Goal: Find specific page/section: Find specific page/section

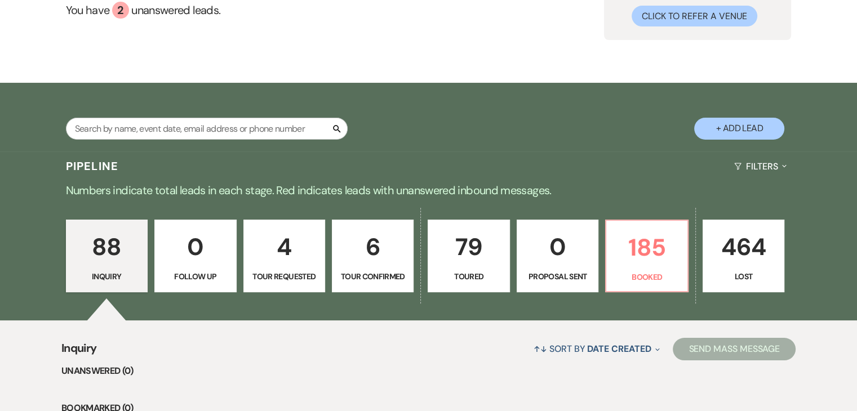
scroll to position [119, 0]
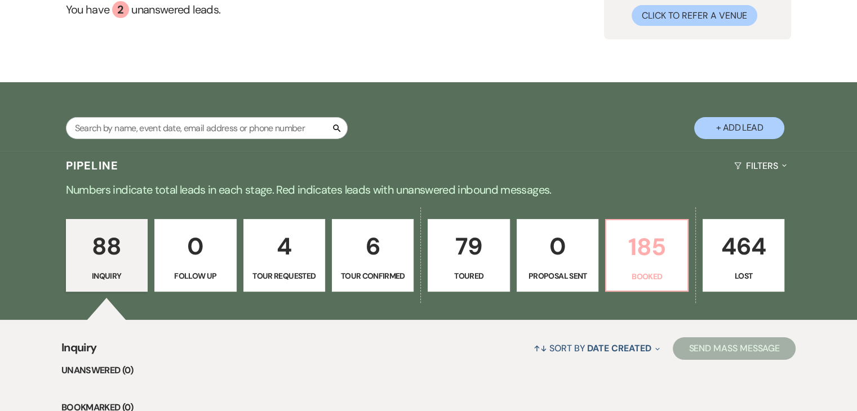
click at [613, 243] on p "185" at bounding box center [646, 247] width 67 height 38
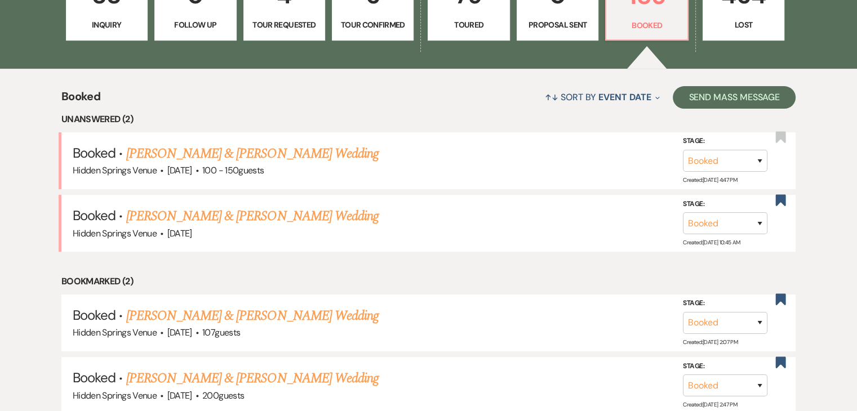
scroll to position [372, 0]
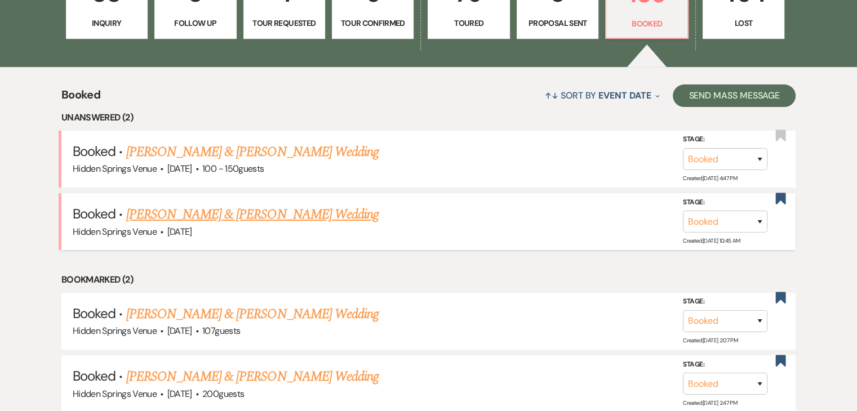
click at [319, 217] on link "[PERSON_NAME] & [PERSON_NAME] Wedding" at bounding box center [252, 214] width 252 height 20
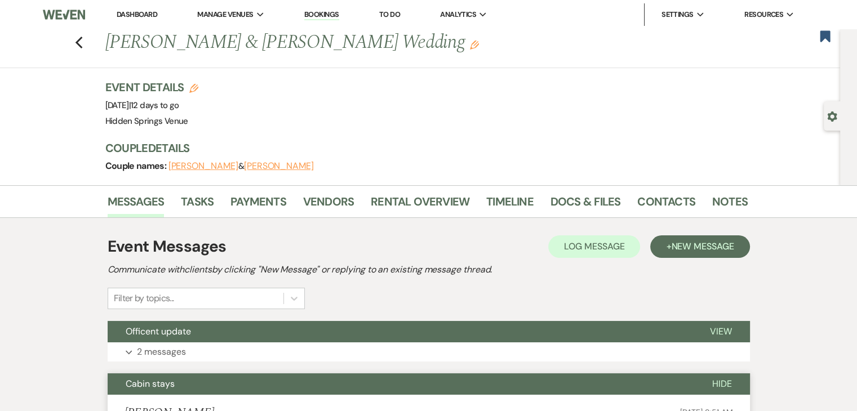
click at [142, 15] on link "Dashboard" at bounding box center [137, 15] width 41 height 10
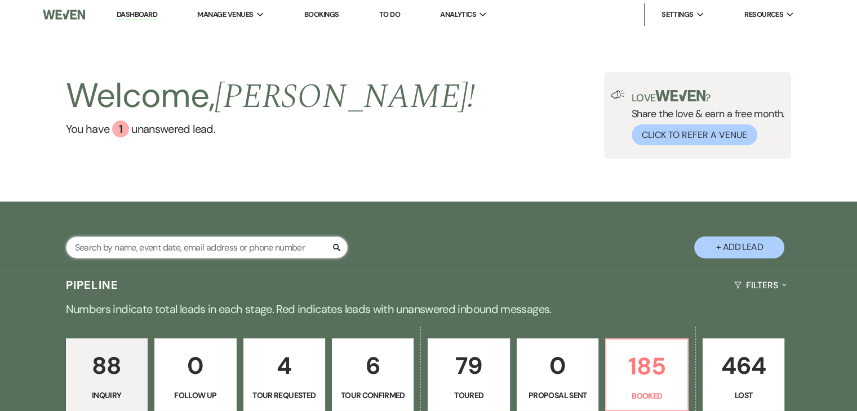
click at [229, 250] on input "text" at bounding box center [207, 248] width 282 height 22
type input "[PERSON_NAME]"
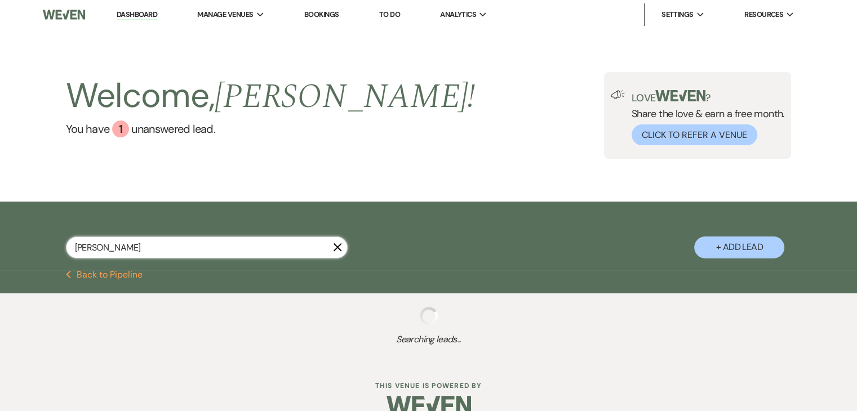
select select "5"
select select "8"
select select "4"
select select "5"
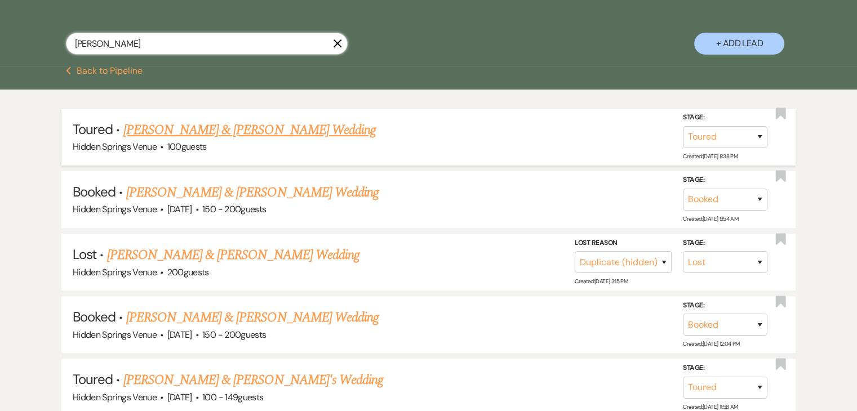
scroll to position [203, 0]
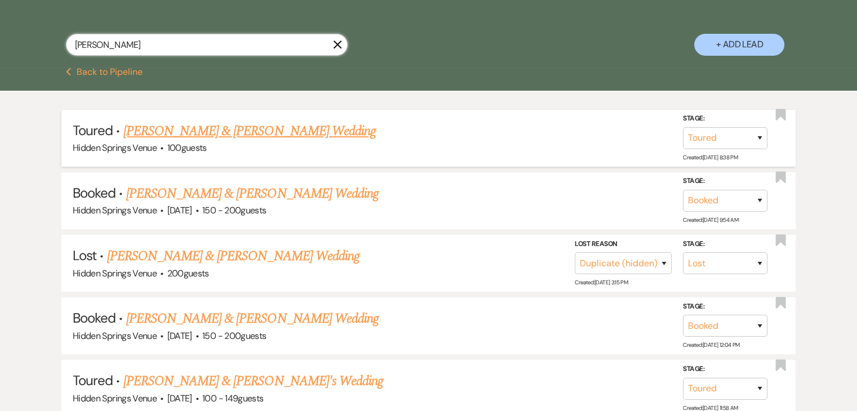
type input "[PERSON_NAME]"
click at [277, 324] on link "[PERSON_NAME] & [PERSON_NAME] Wedding" at bounding box center [252, 319] width 252 height 20
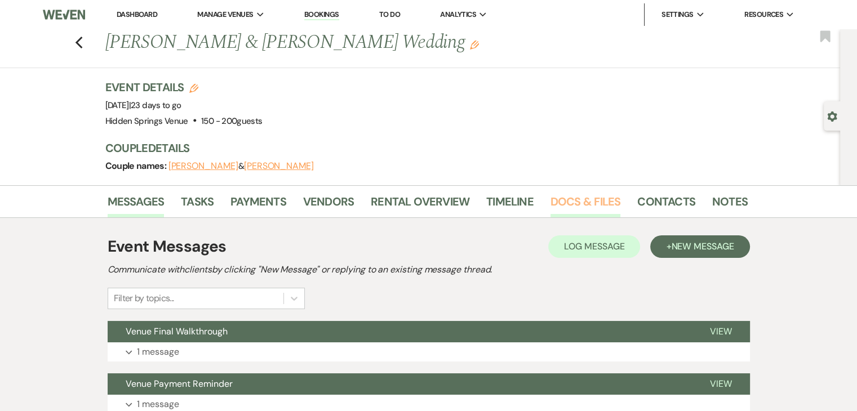
click at [582, 200] on link "Docs & Files" at bounding box center [585, 205] width 70 height 25
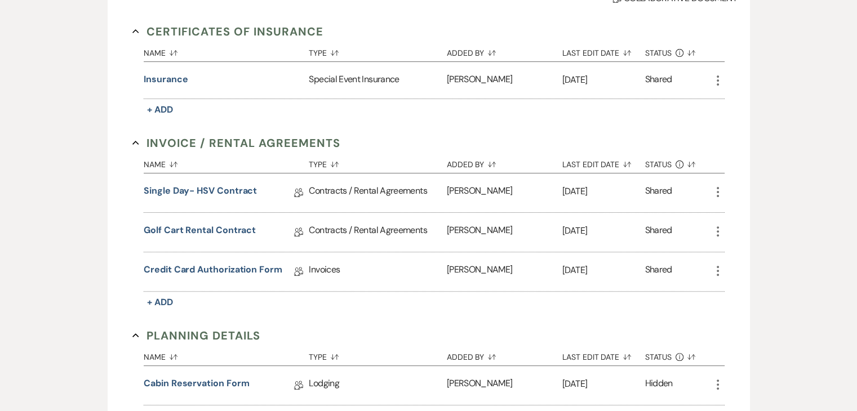
scroll to position [306, 0]
click at [249, 269] on link "Credit Card Authorization Form" at bounding box center [213, 271] width 139 height 17
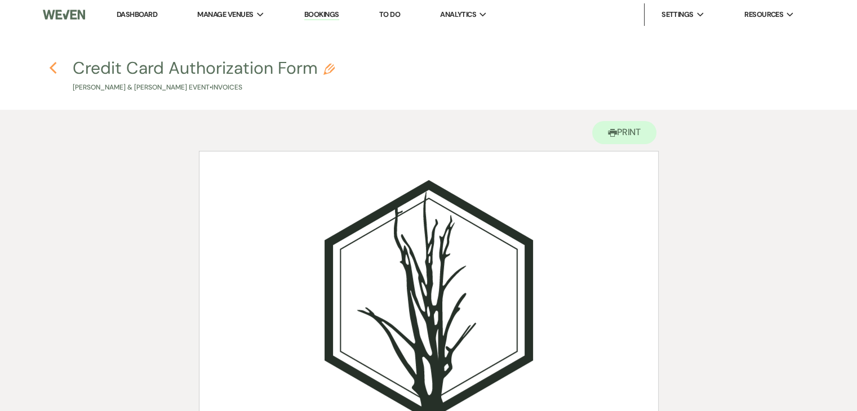
click at [50, 68] on use "button" at bounding box center [52, 68] width 7 height 12
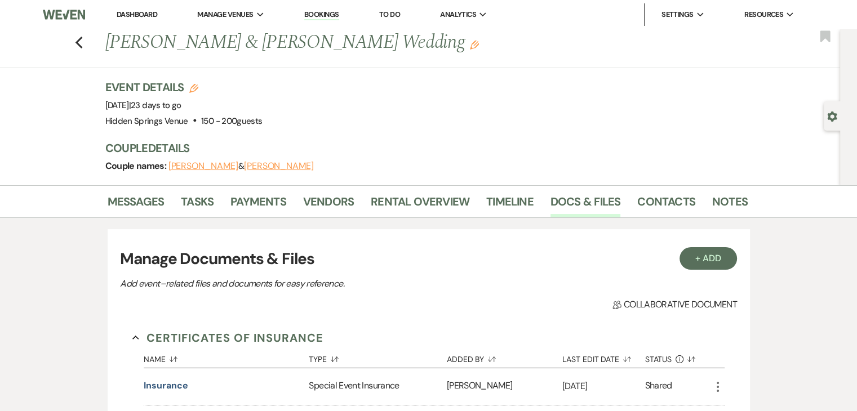
scroll to position [306, 0]
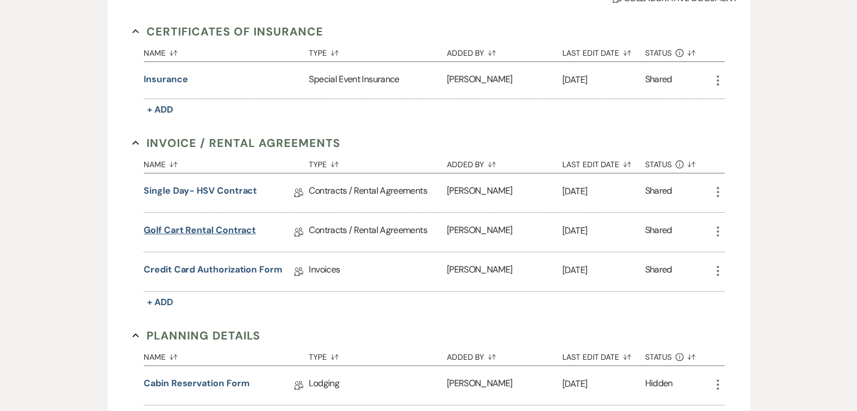
click at [224, 230] on link "Golf Cart Rental Contract" at bounding box center [200, 232] width 112 height 17
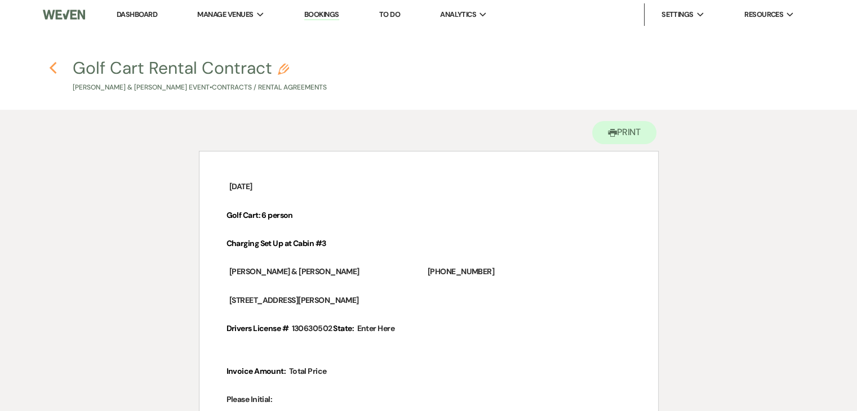
click at [52, 66] on use "button" at bounding box center [52, 68] width 7 height 12
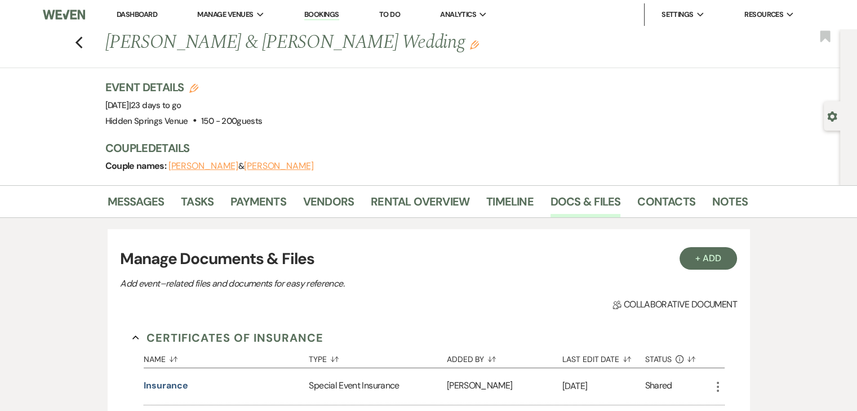
scroll to position [306, 0]
